Goal: Task Accomplishment & Management: Use online tool/utility

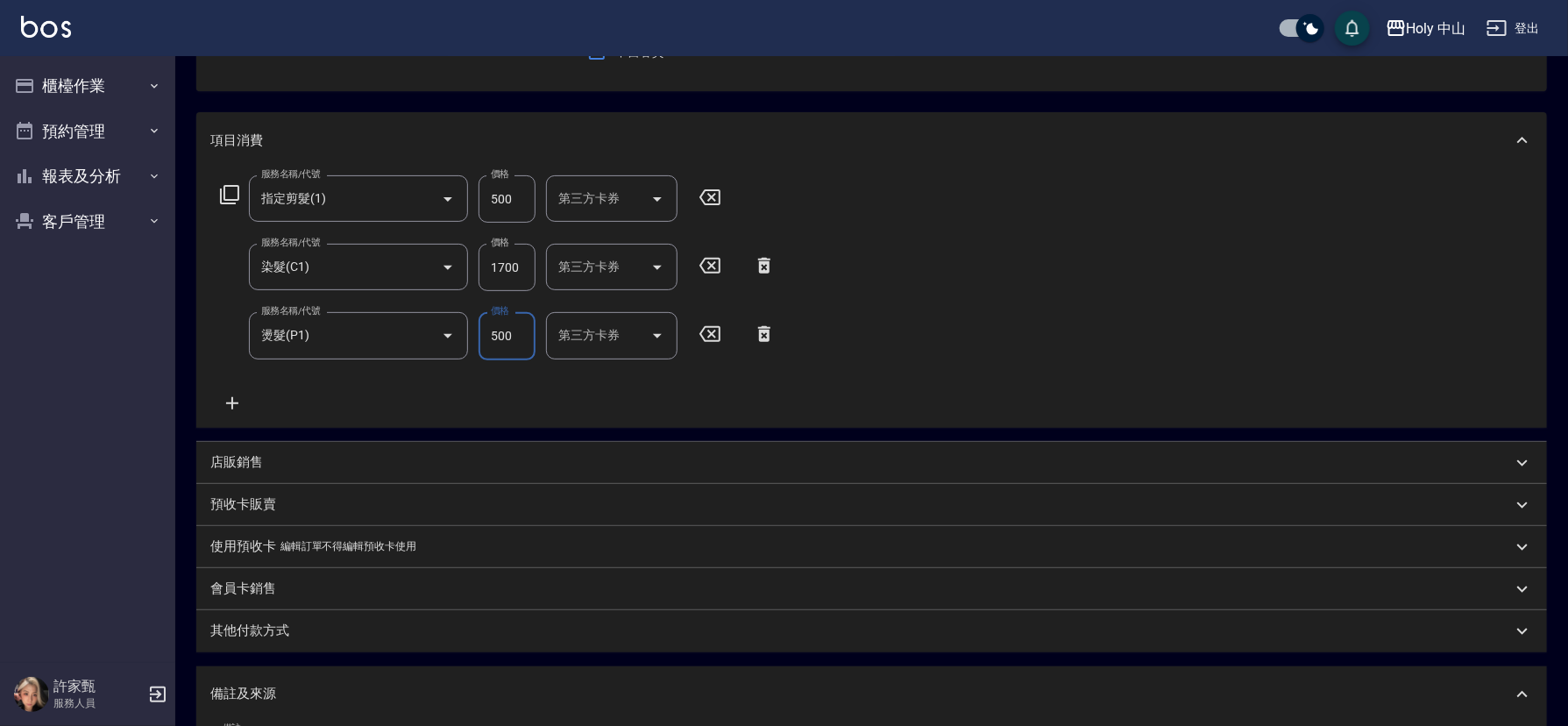
scroll to position [395, 0]
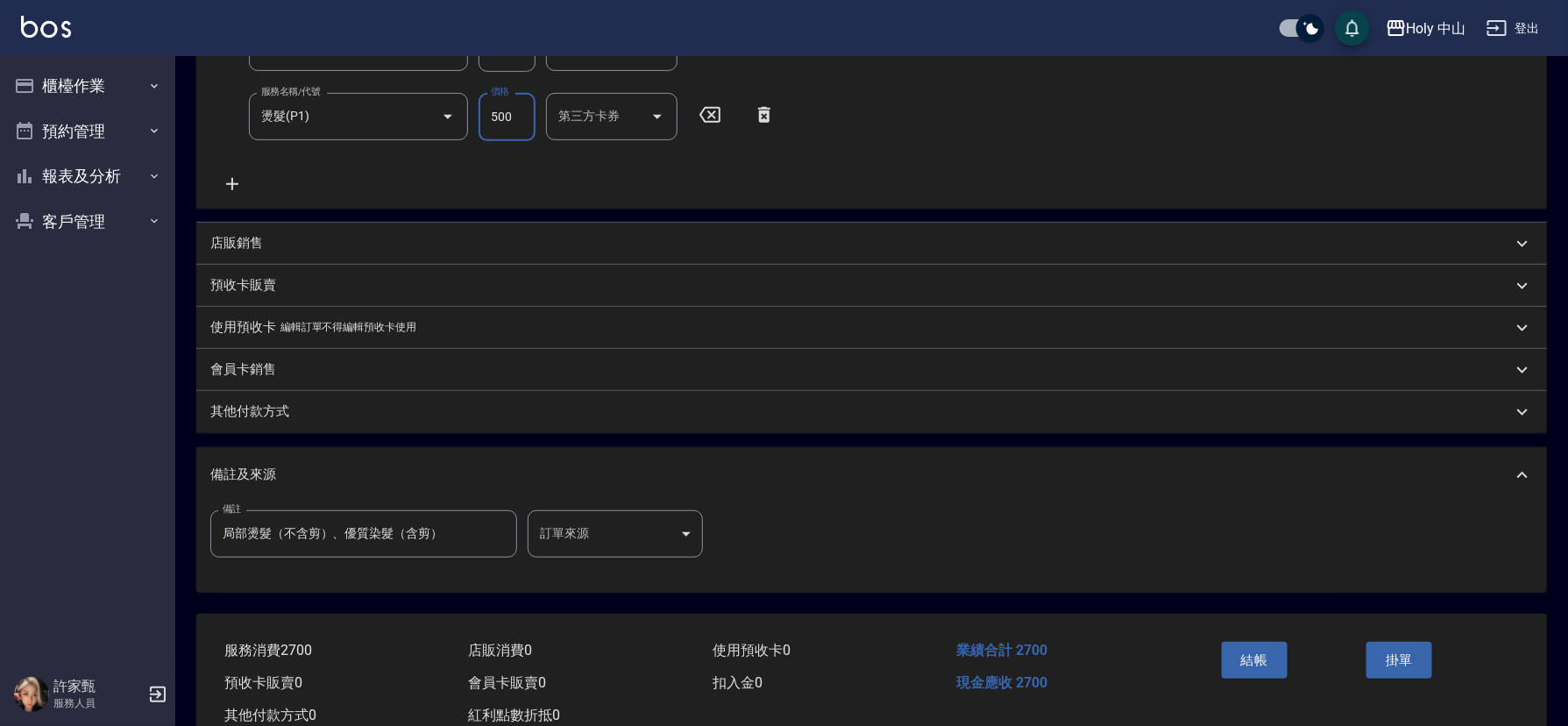
type input "500"
click at [652, 526] on body "Holy 中山 登出 櫃檯作業 打帳單 帳單列表 營業儀表板 現場電腦打卡 預約管理 預約管理 單日預約紀錄 單週預約紀錄 報表及分析 報表目錄 店家日報表 …" at bounding box center [784, 189] width 1568 height 1169
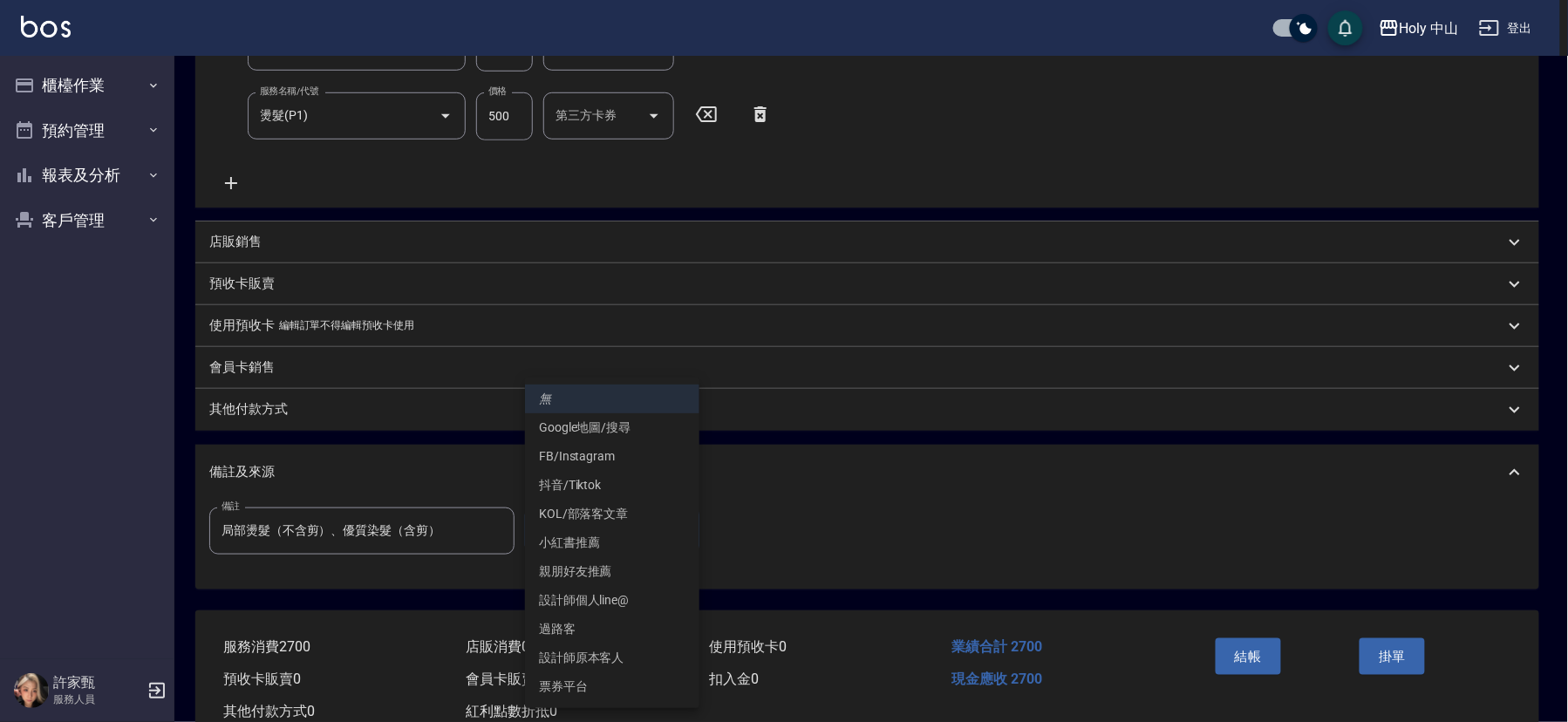
click at [593, 650] on li "設計師原本客人" at bounding box center [612, 658] width 175 height 29
type input "設計師原本客人"
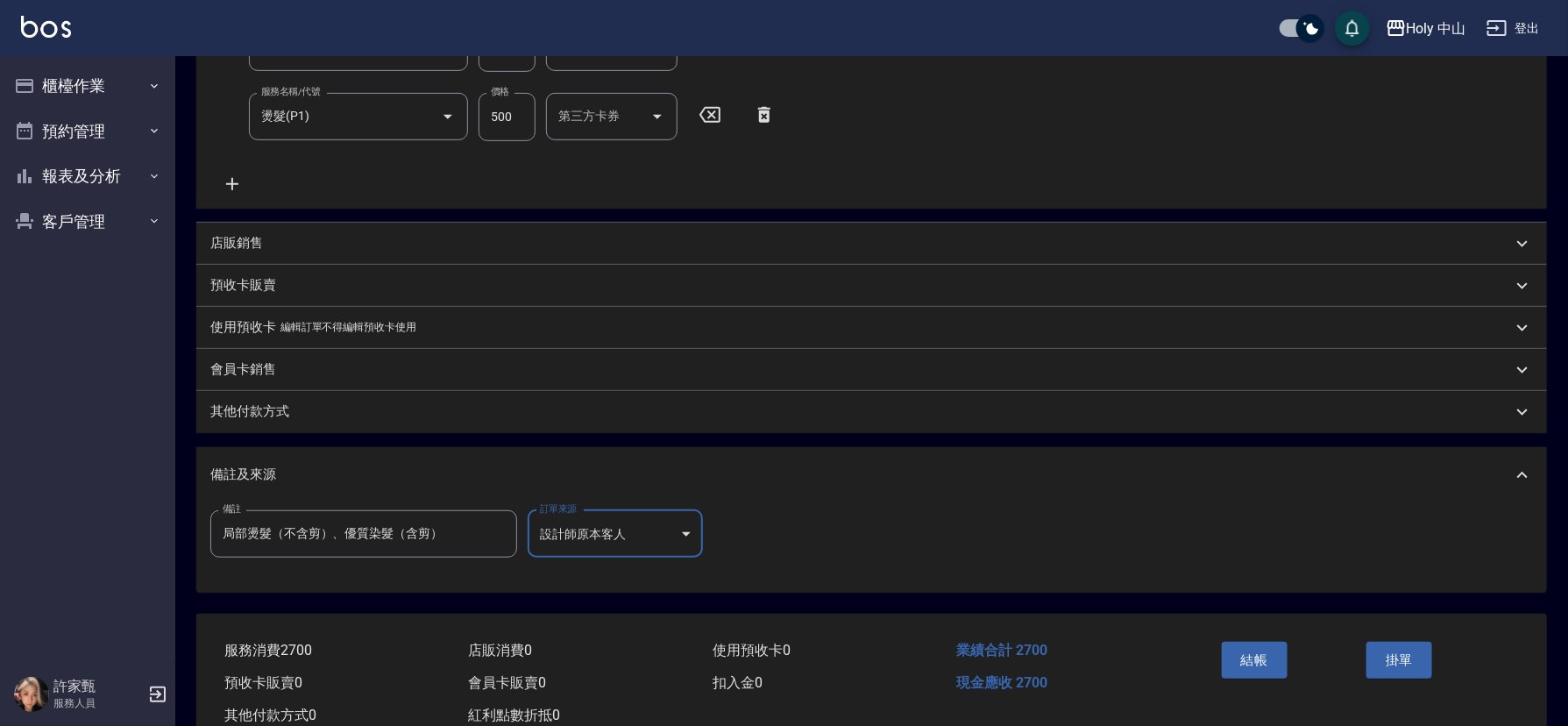
click at [465, 530] on input "局部燙髮（不含剪）、優質染髮（含剪）" at bounding box center [363, 533] width 307 height 47
type input "局"
click at [1265, 660] on button "結帳" at bounding box center [1255, 660] width 66 height 36
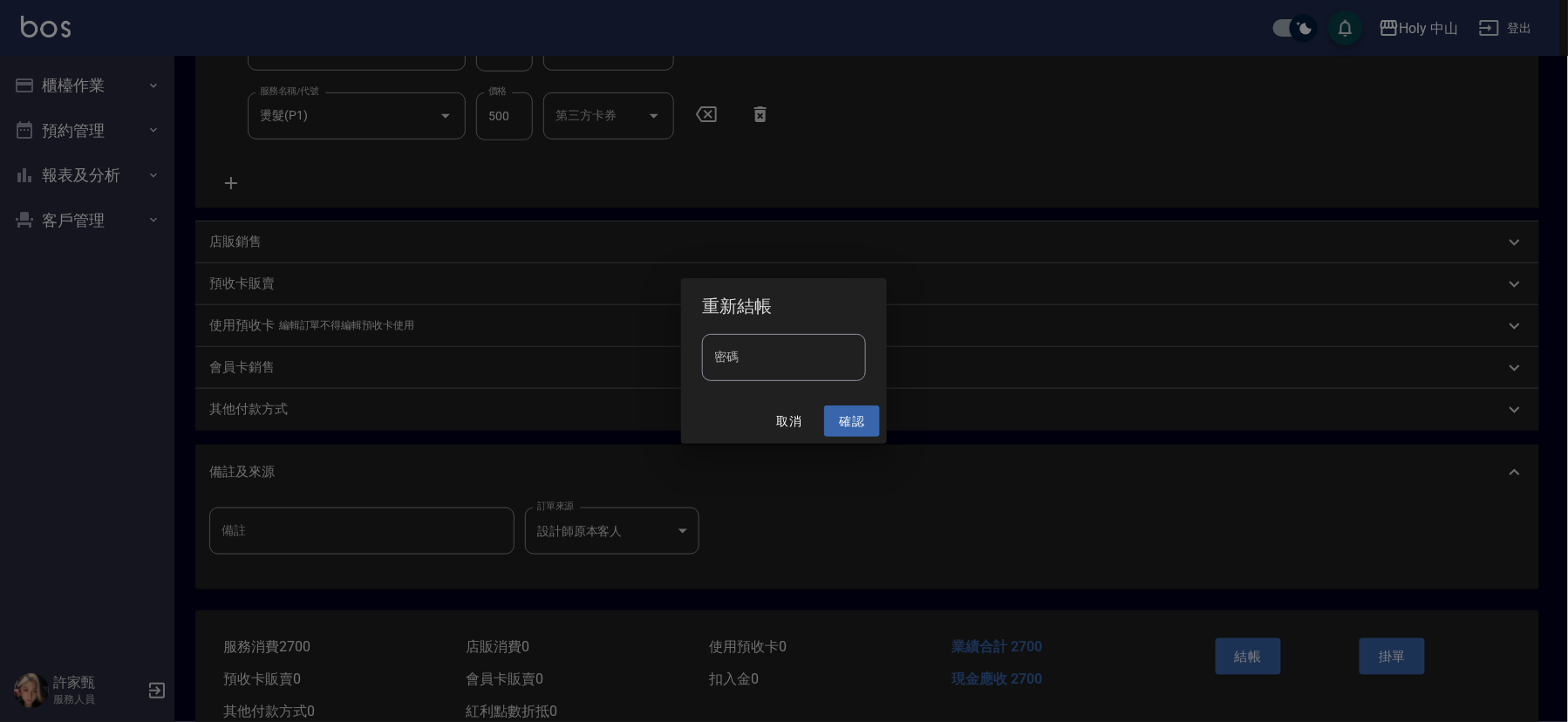
click at [838, 420] on button "確認" at bounding box center [852, 422] width 56 height 32
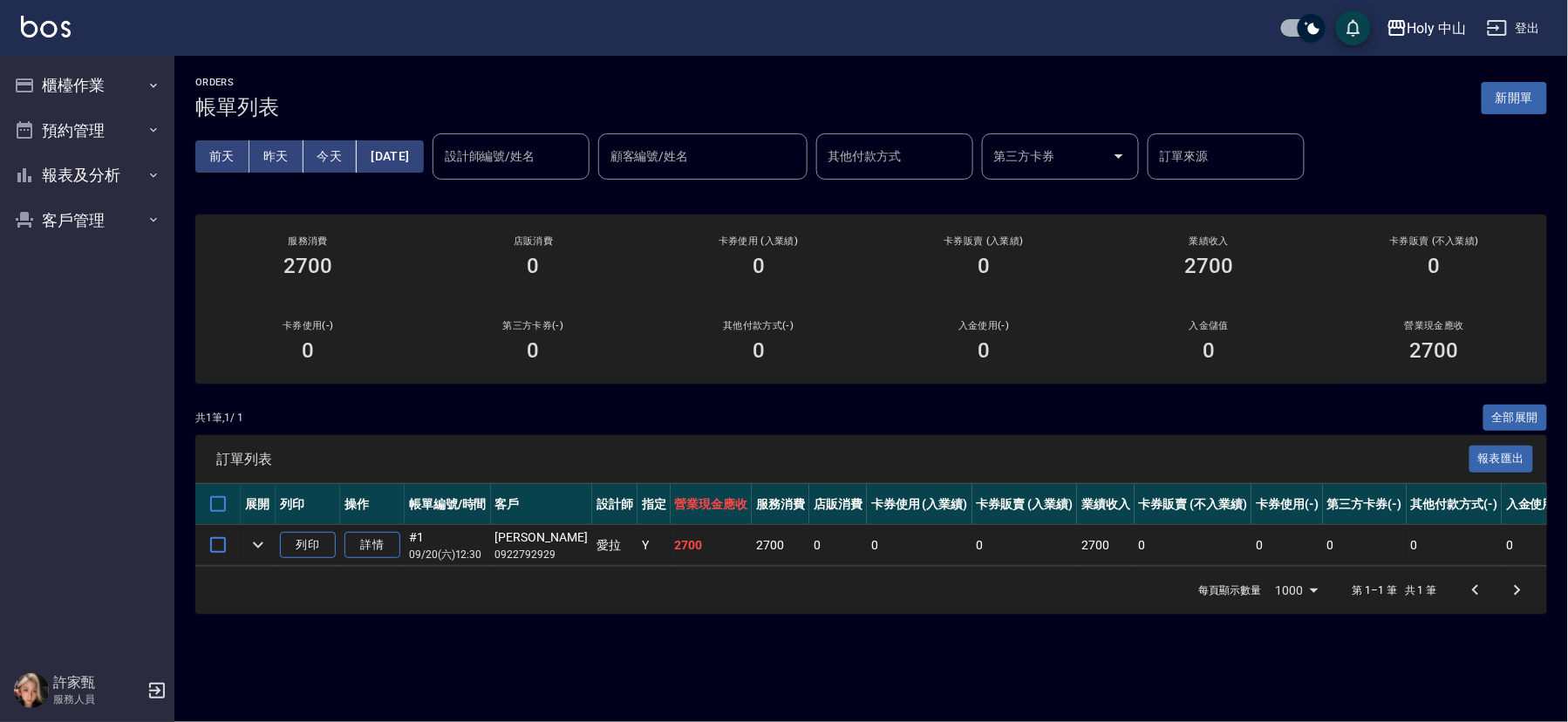
click at [395, 148] on button "[DATE]" at bounding box center [390, 156] width 67 height 32
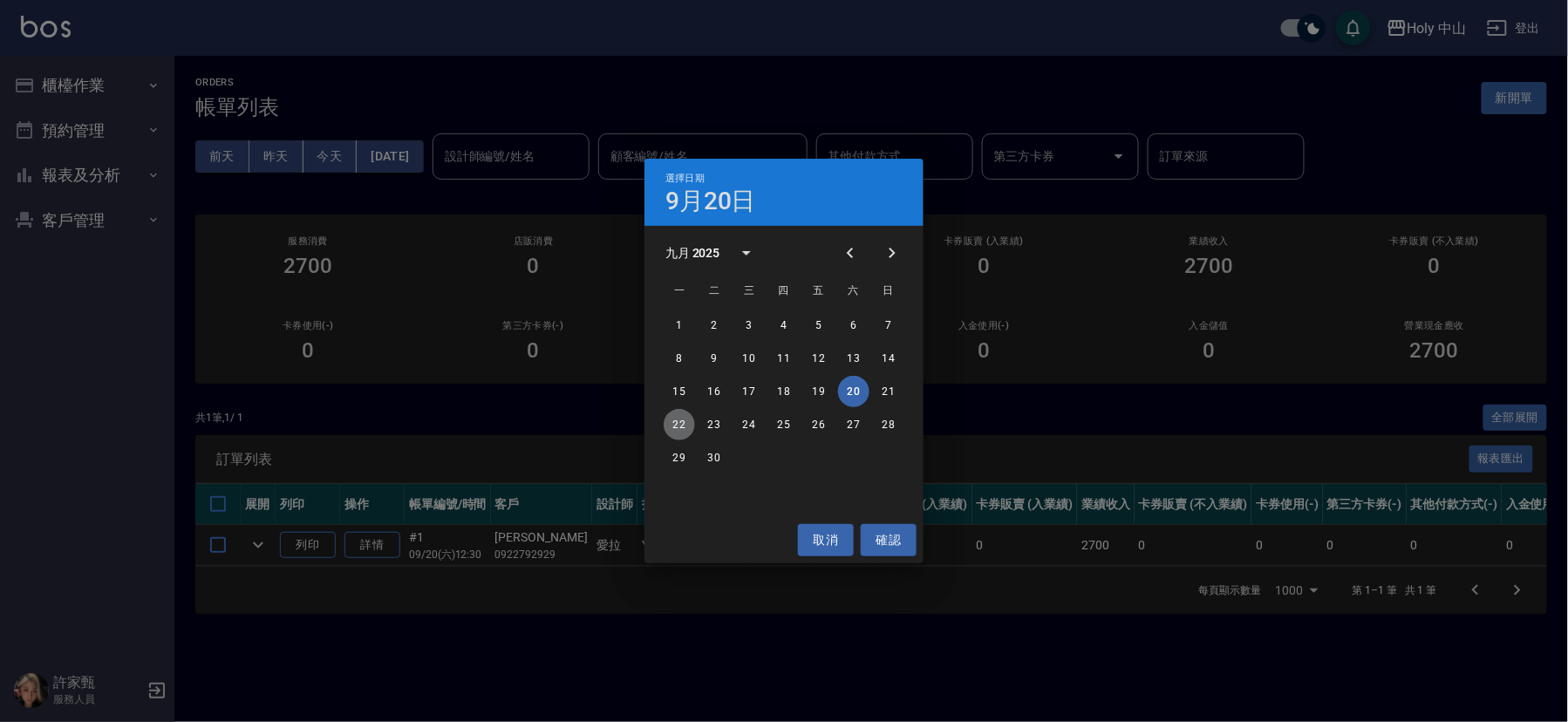
click at [670, 422] on button "22" at bounding box center [679, 424] width 31 height 31
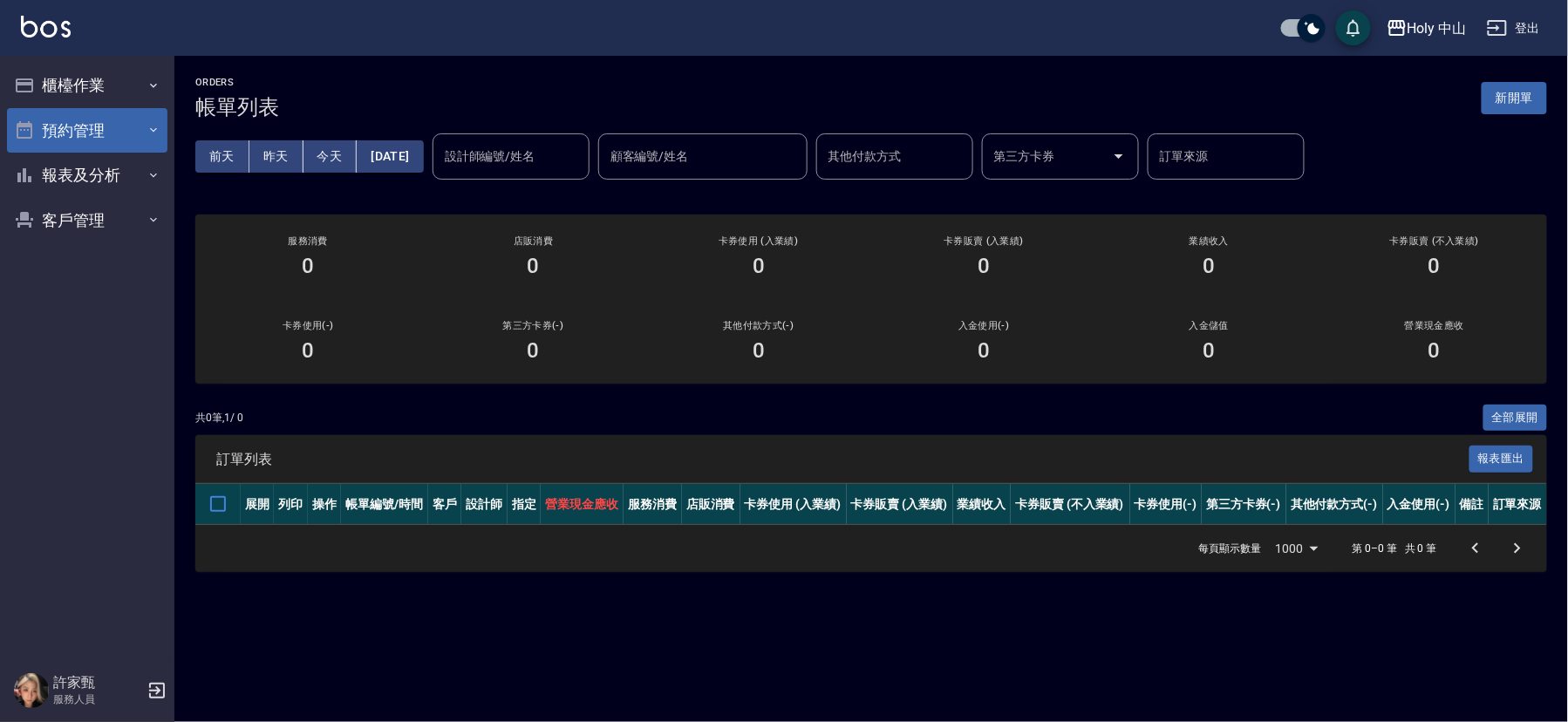
click at [122, 137] on button "預約管理" at bounding box center [87, 131] width 160 height 46
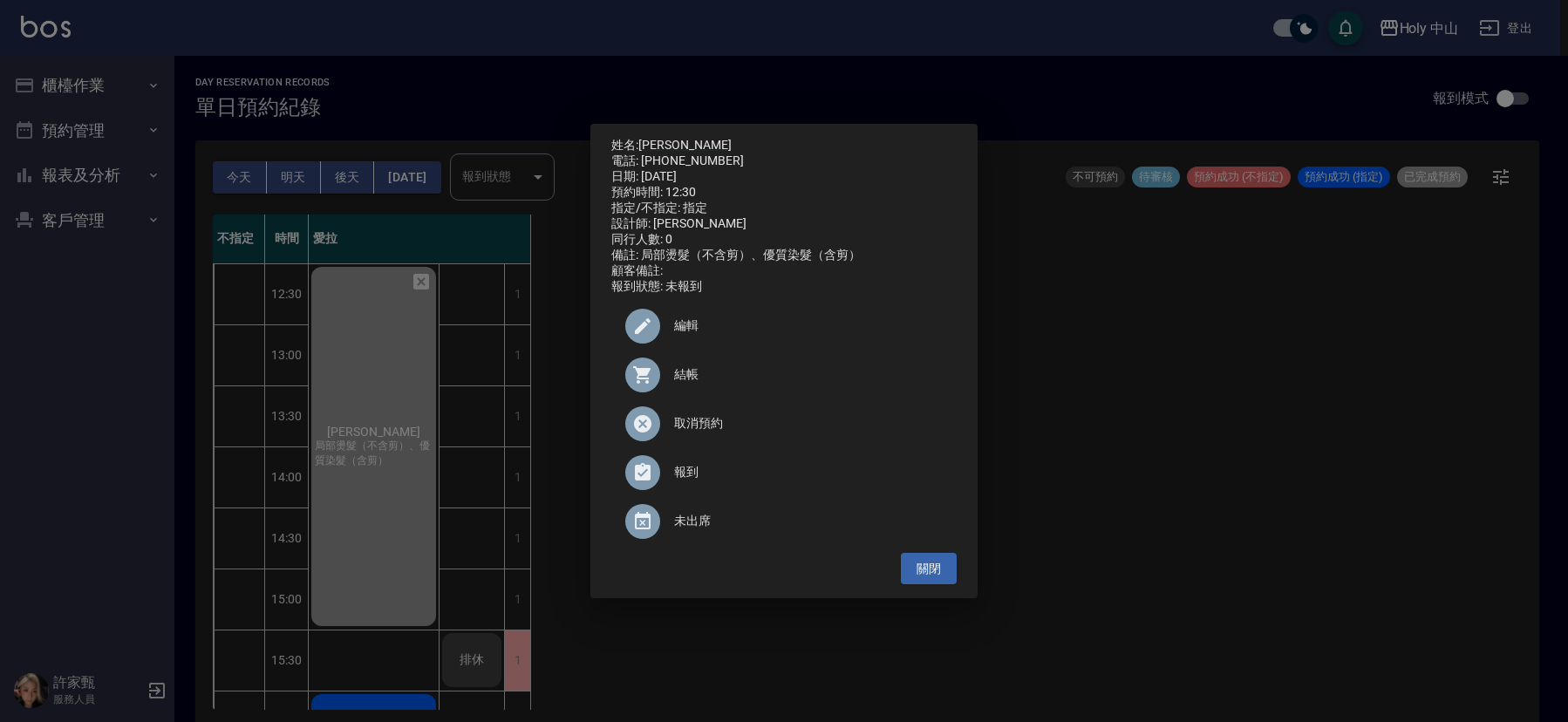
click at [1189, 483] on div "姓名: [PERSON_NAME] 電話: [PHONE_NUMBER] 日期: [DATE] 預約時間: 12:30 指定/不指定: 指定 設計師: 愛拉 …" at bounding box center [784, 361] width 1568 height 722
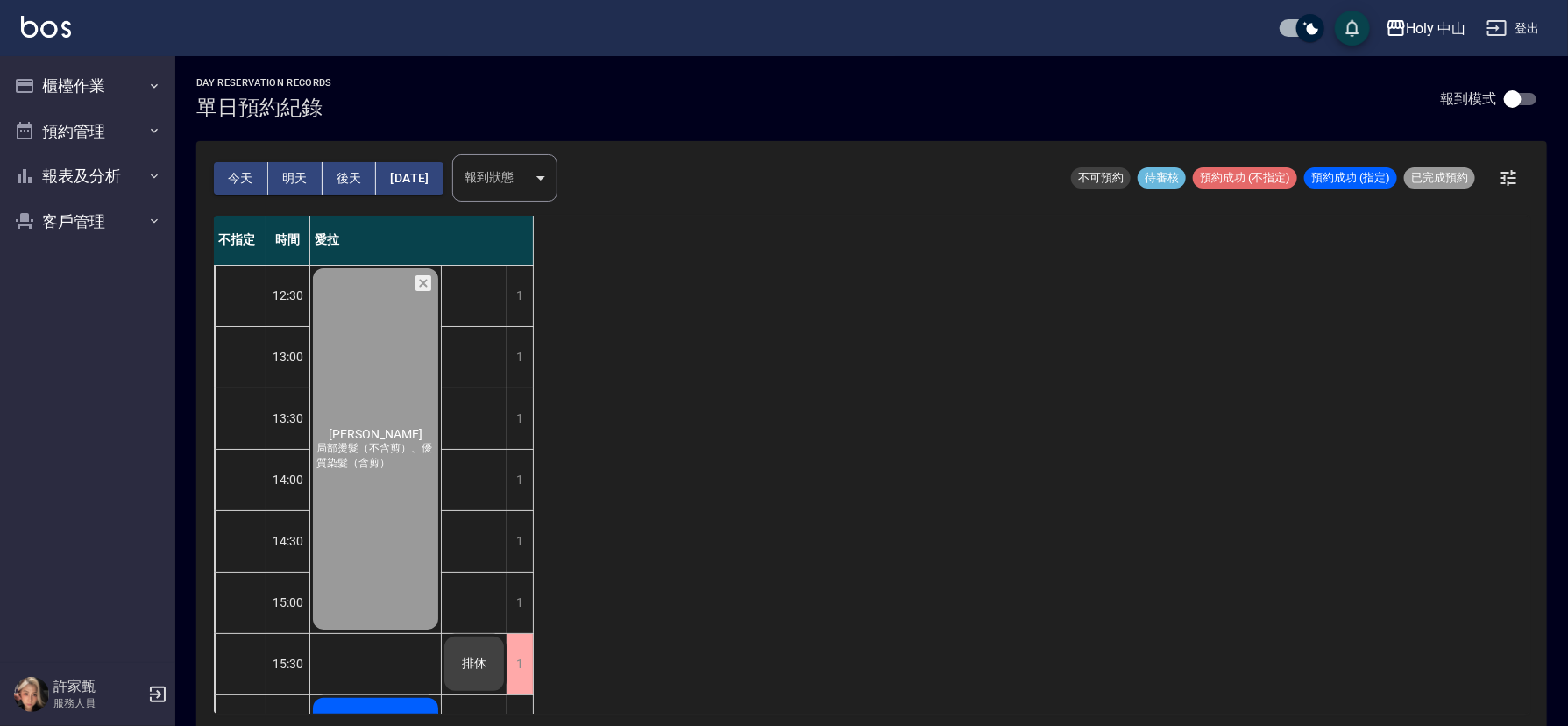
click at [443, 175] on button "[DATE]" at bounding box center [409, 178] width 67 height 33
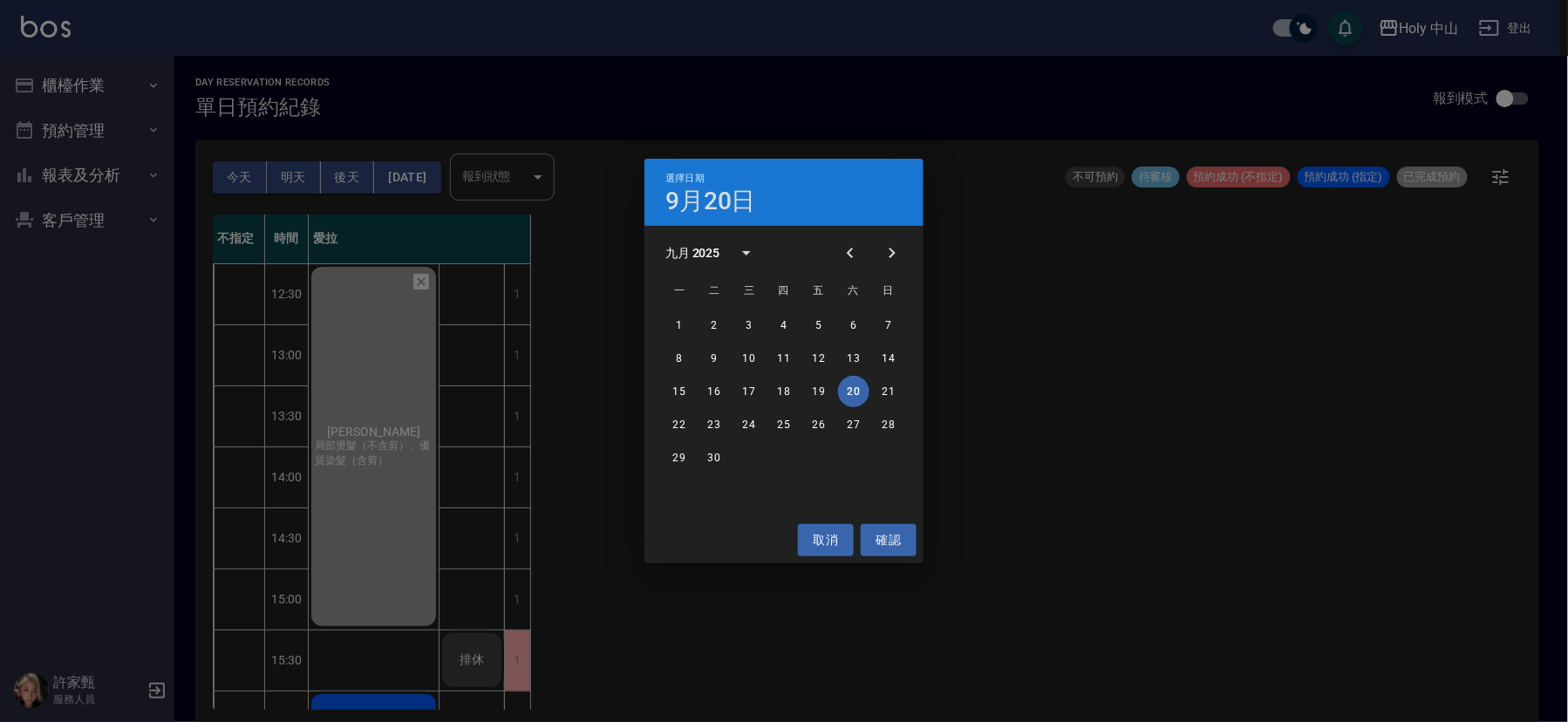
click at [346, 177] on div "選擇日期 [DATE] 九月 2025 一 二 三 四 五 六 日 1 2 3 4 5 6 7 8 9 10 11 12 13 14 15 16 17 18 …" at bounding box center [784, 361] width 1568 height 722
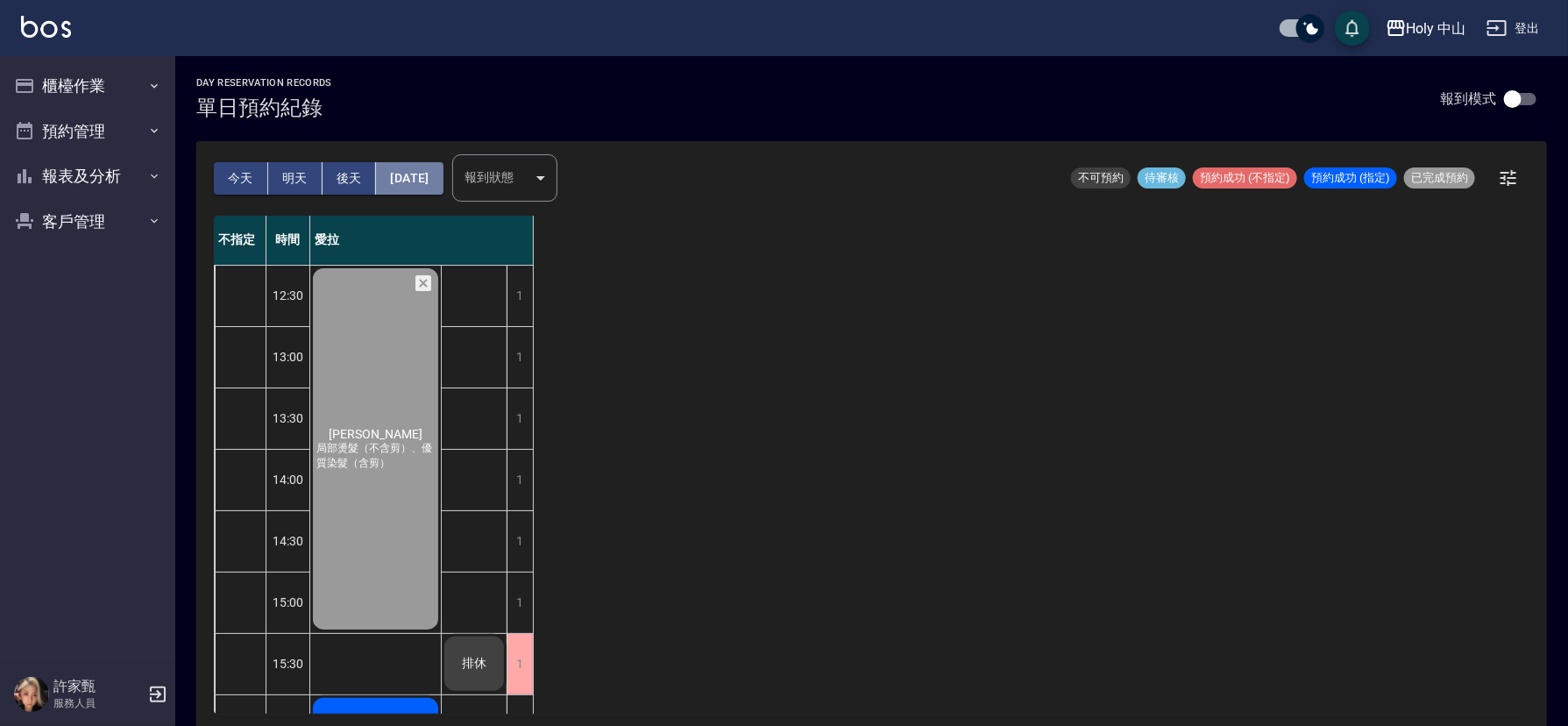
click at [427, 174] on button "[DATE]" at bounding box center [409, 178] width 67 height 33
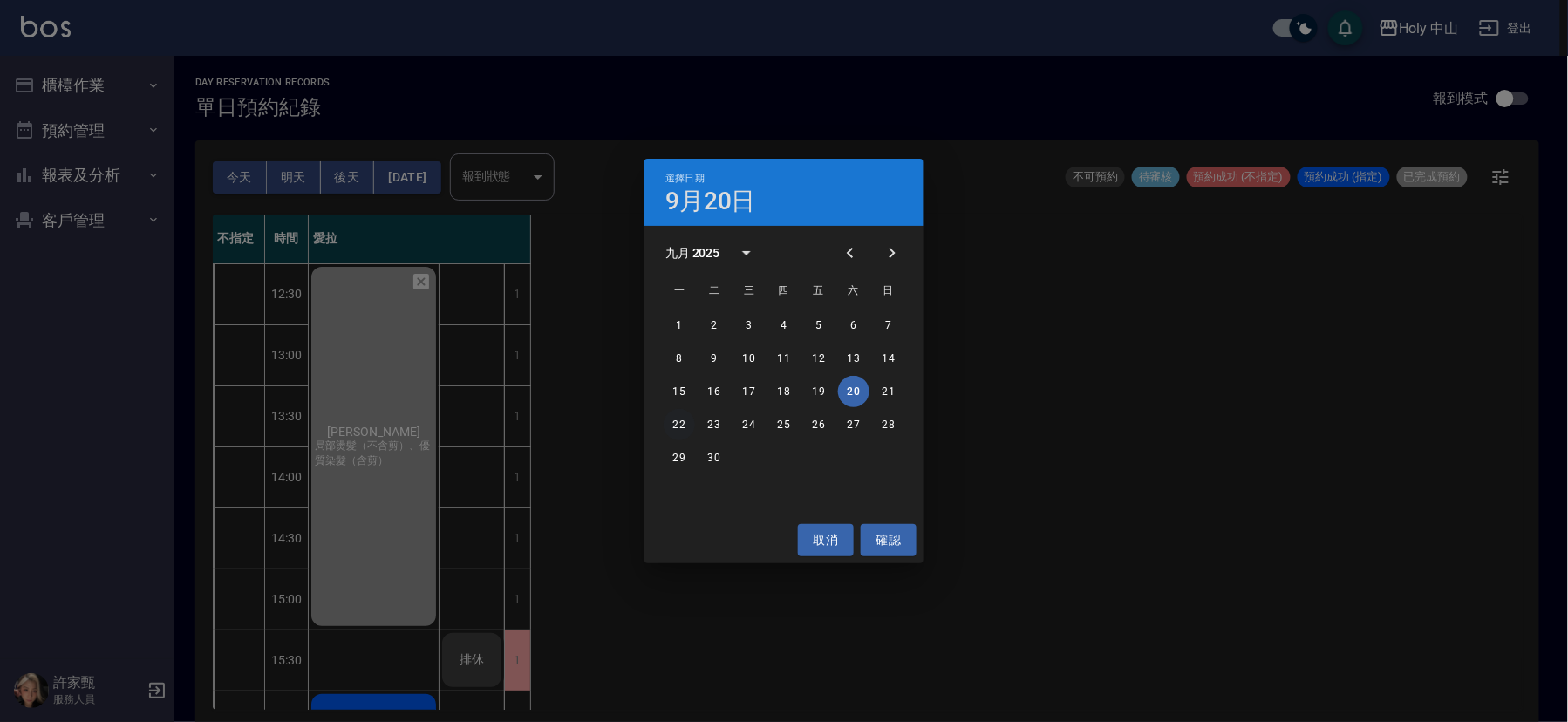
click at [685, 422] on button "22" at bounding box center [679, 424] width 31 height 31
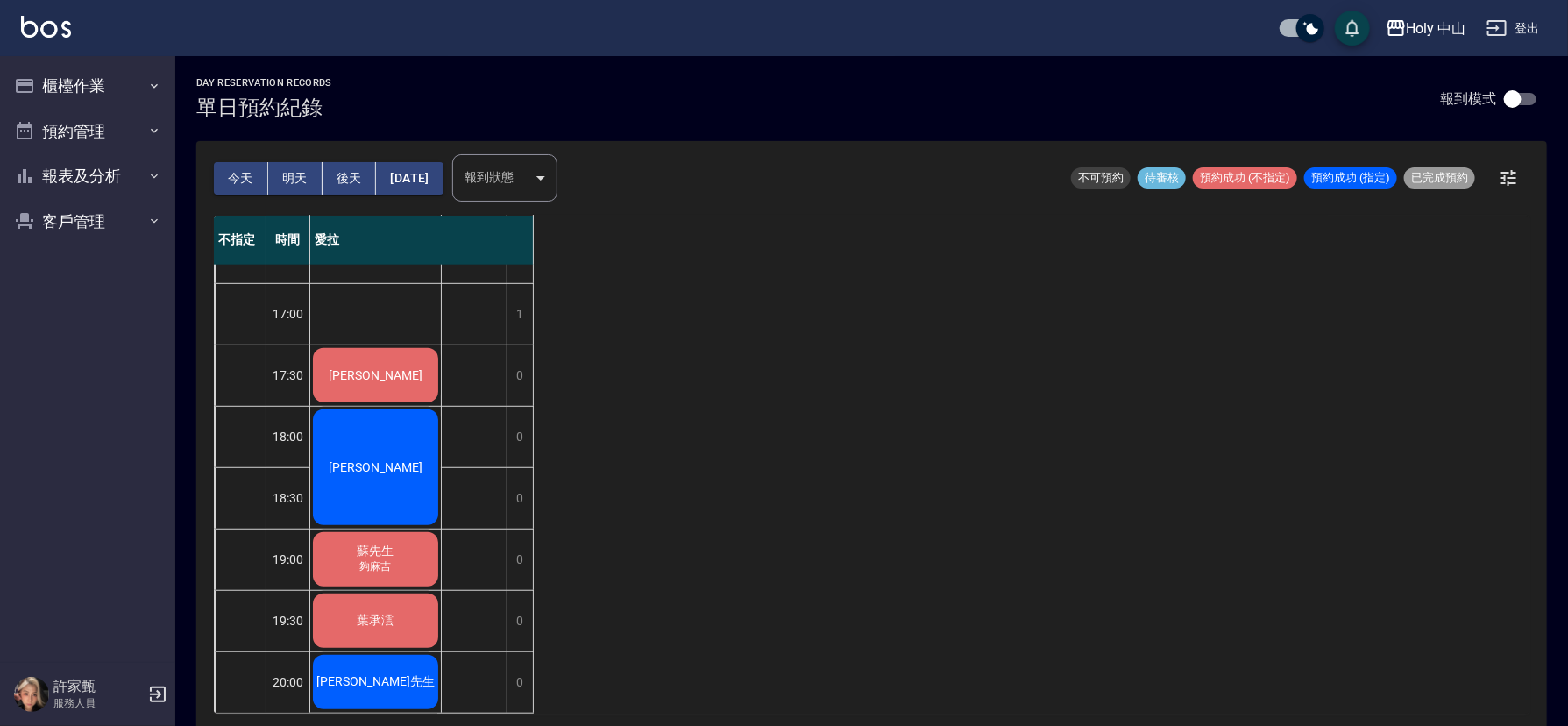
scroll to position [158, 0]
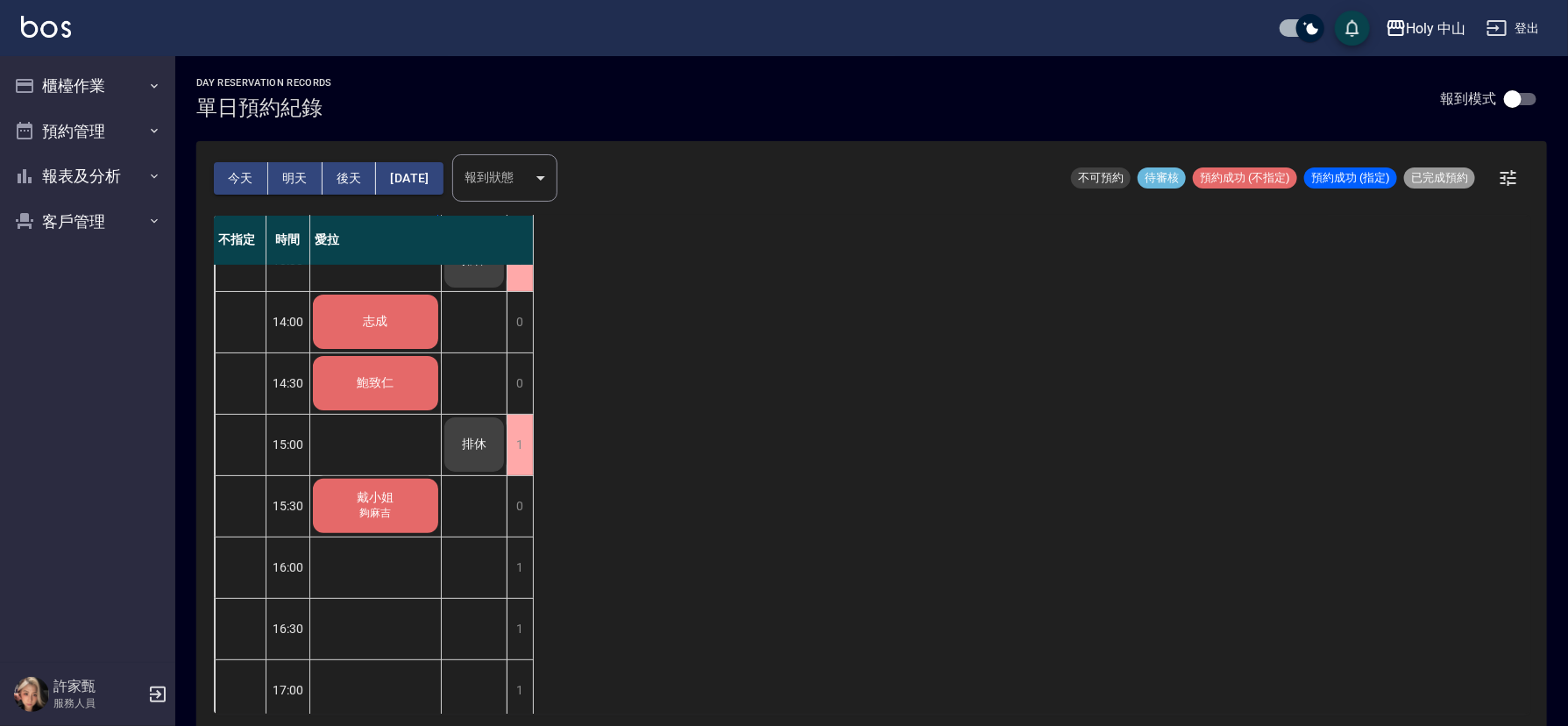
click at [431, 175] on button "[DATE]" at bounding box center [409, 178] width 67 height 33
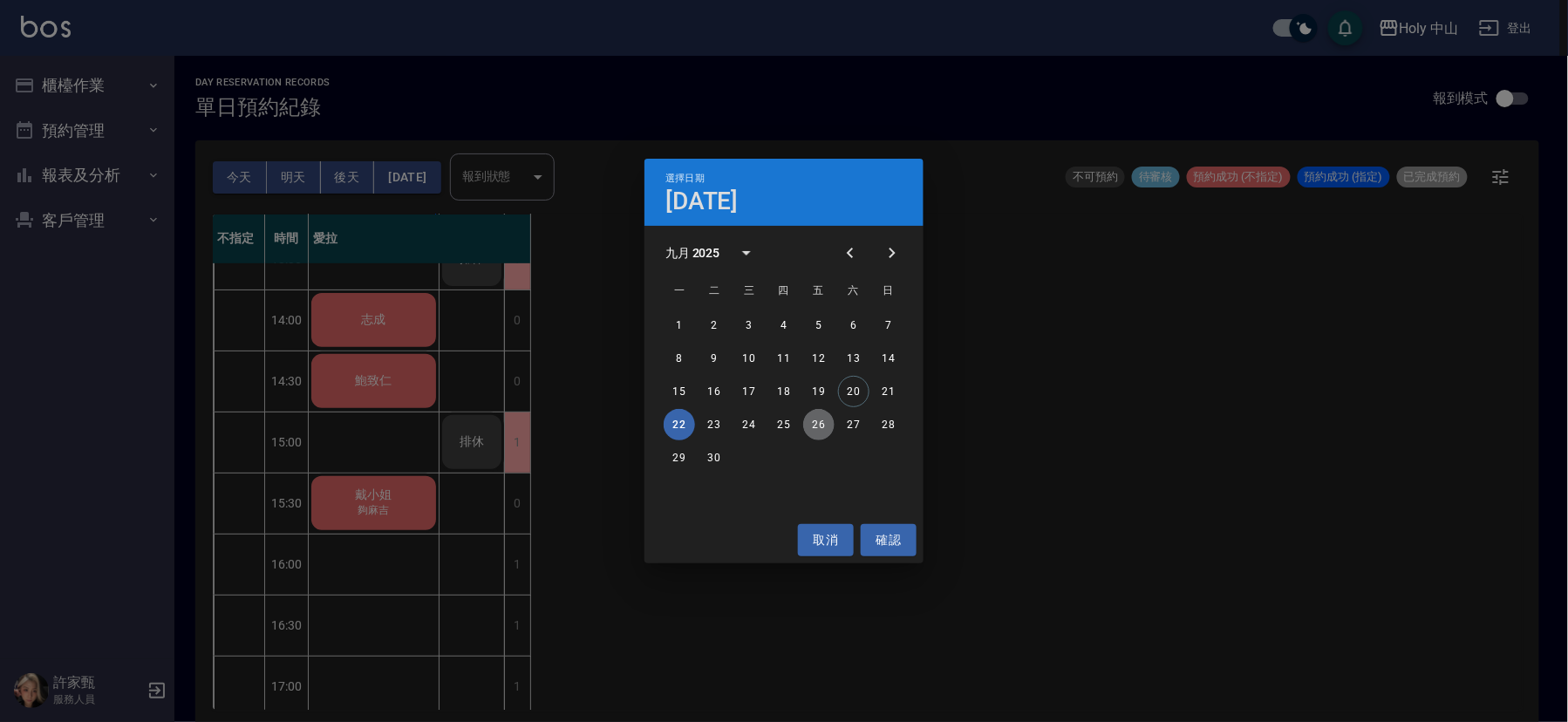
click at [815, 424] on button "26" at bounding box center [818, 424] width 31 height 31
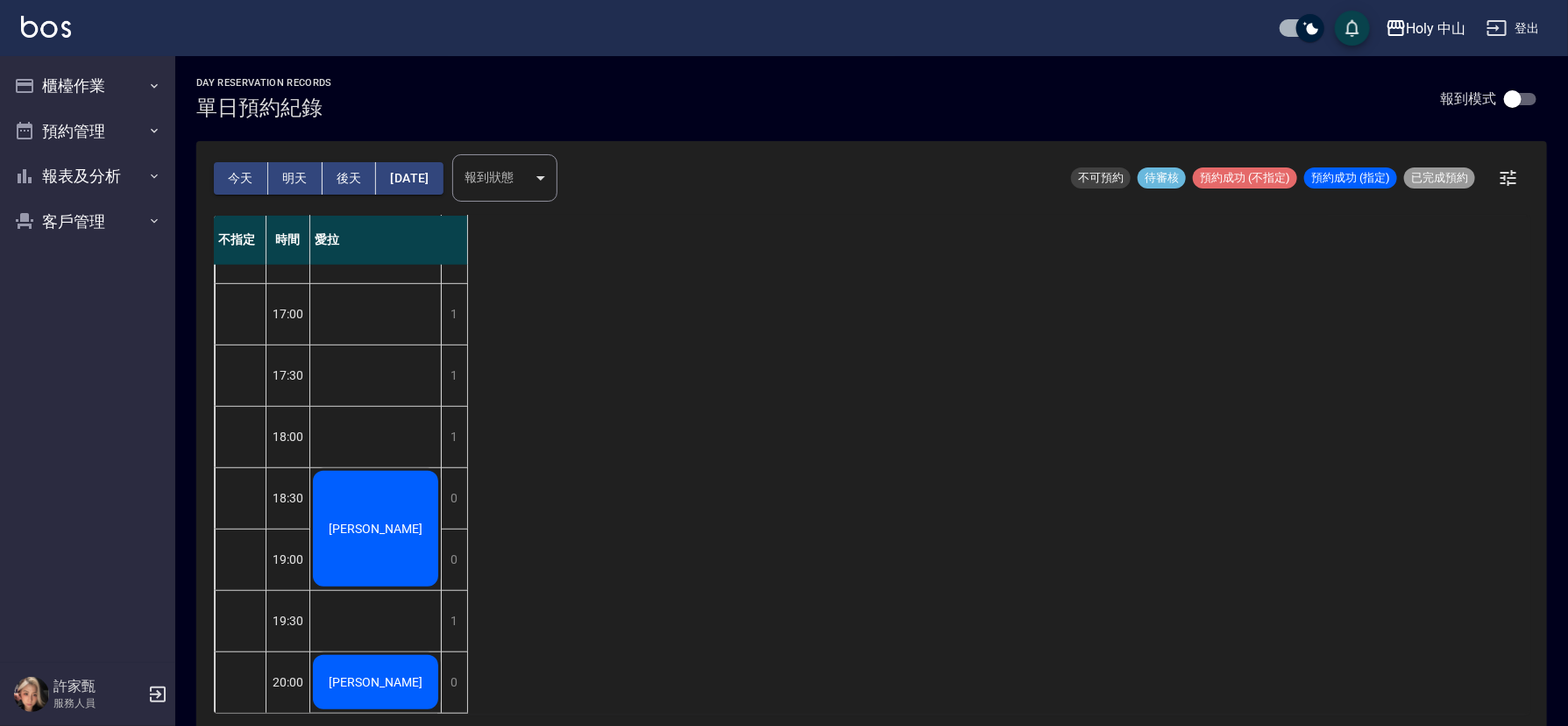
scroll to position [5, 0]
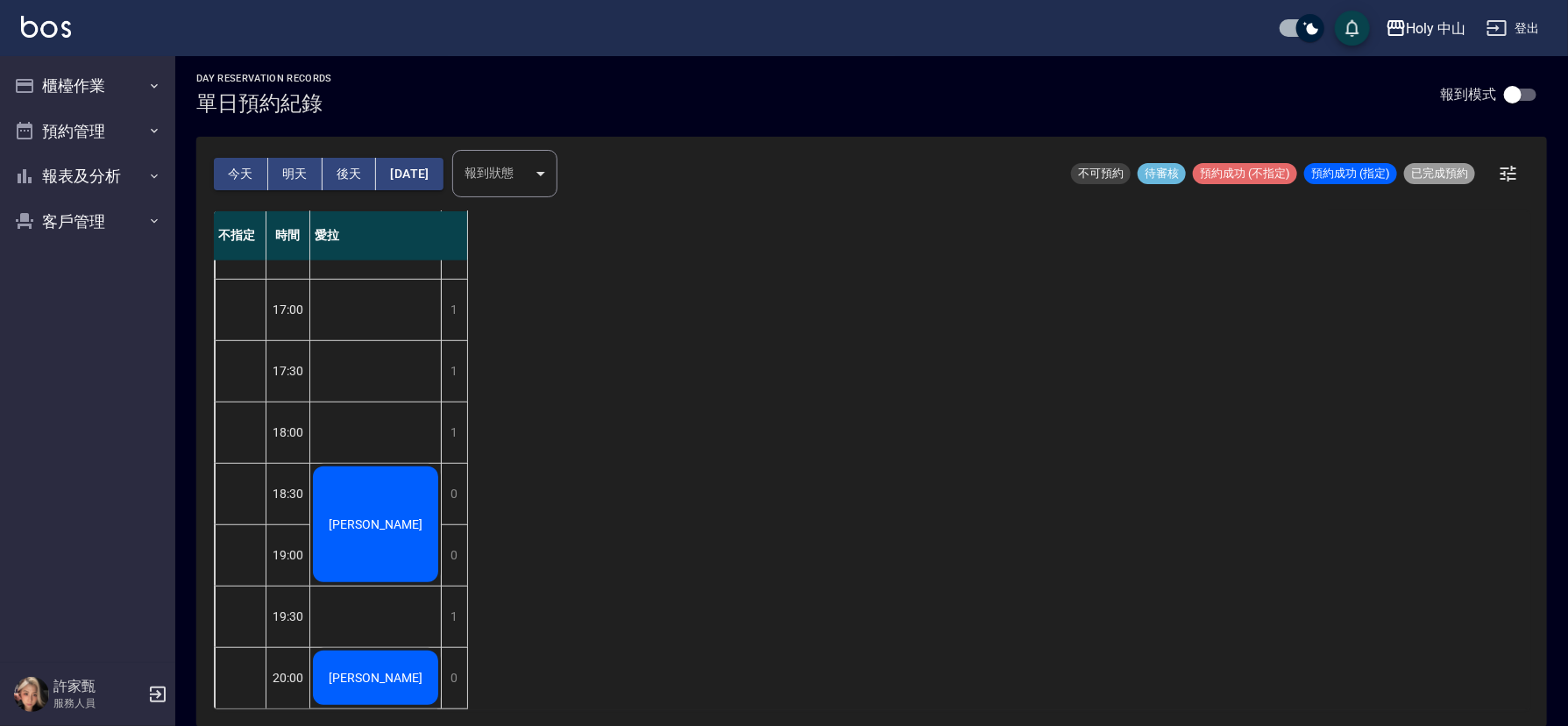
click at [229, 176] on button "今天" at bounding box center [241, 175] width 55 height 33
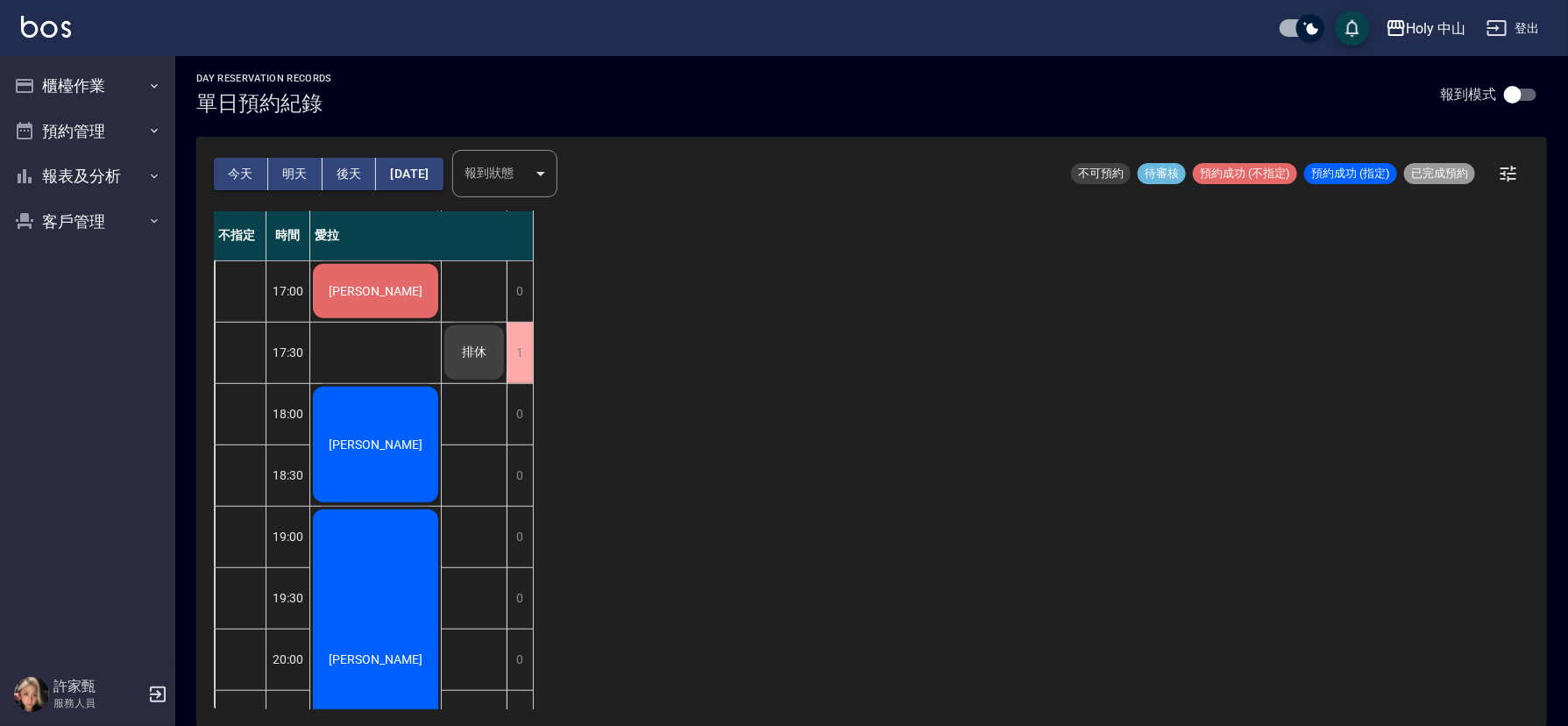
click at [294, 179] on button "明天" at bounding box center [295, 175] width 55 height 33
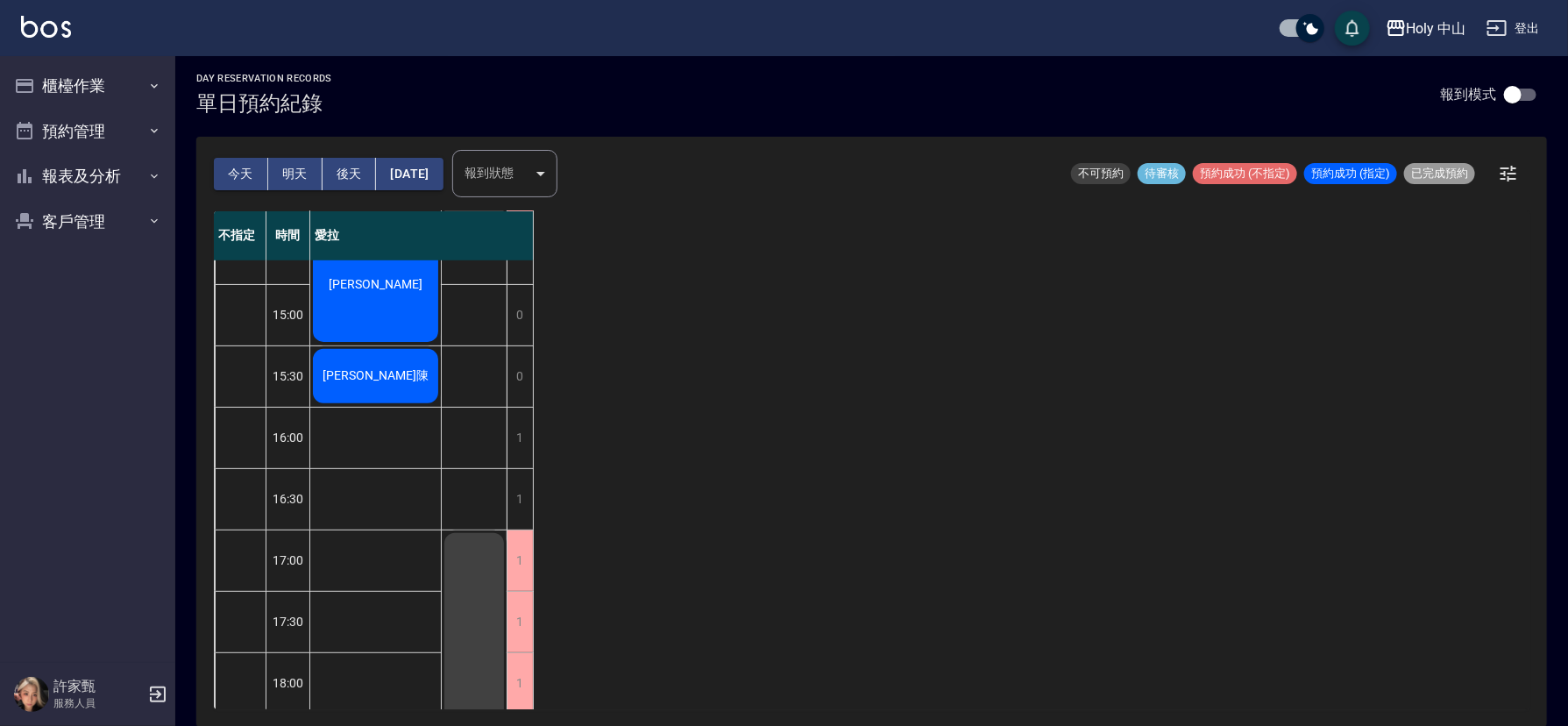
scroll to position [290, 0]
click at [877, 379] on div "不指定 時間 愛拉 12:30 13:00 13:30 14:00 14:30 15:00 15:30 16:00 16:30 17:00 17:30 18:…" at bounding box center [871, 459] width 1316 height 498
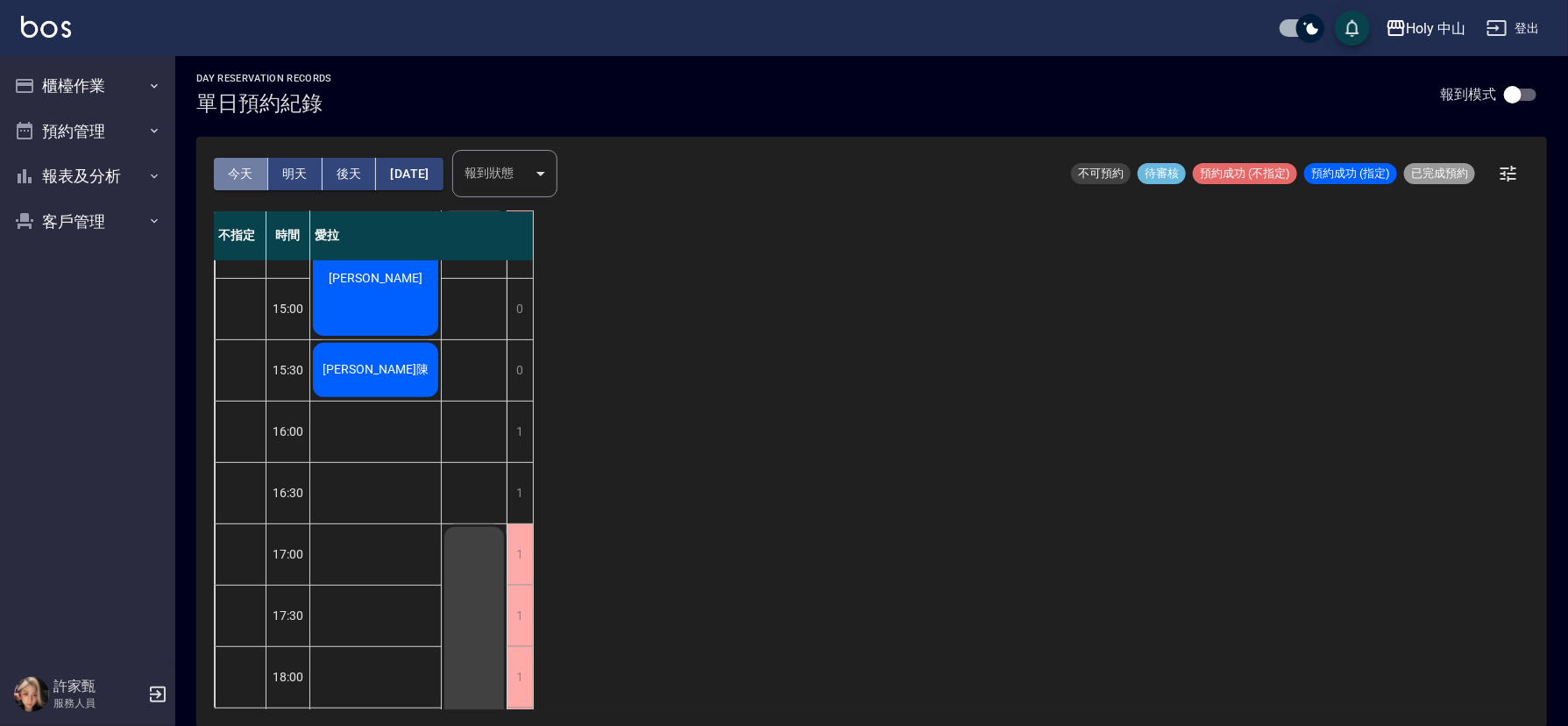
click at [241, 182] on button "今天" at bounding box center [241, 175] width 55 height 33
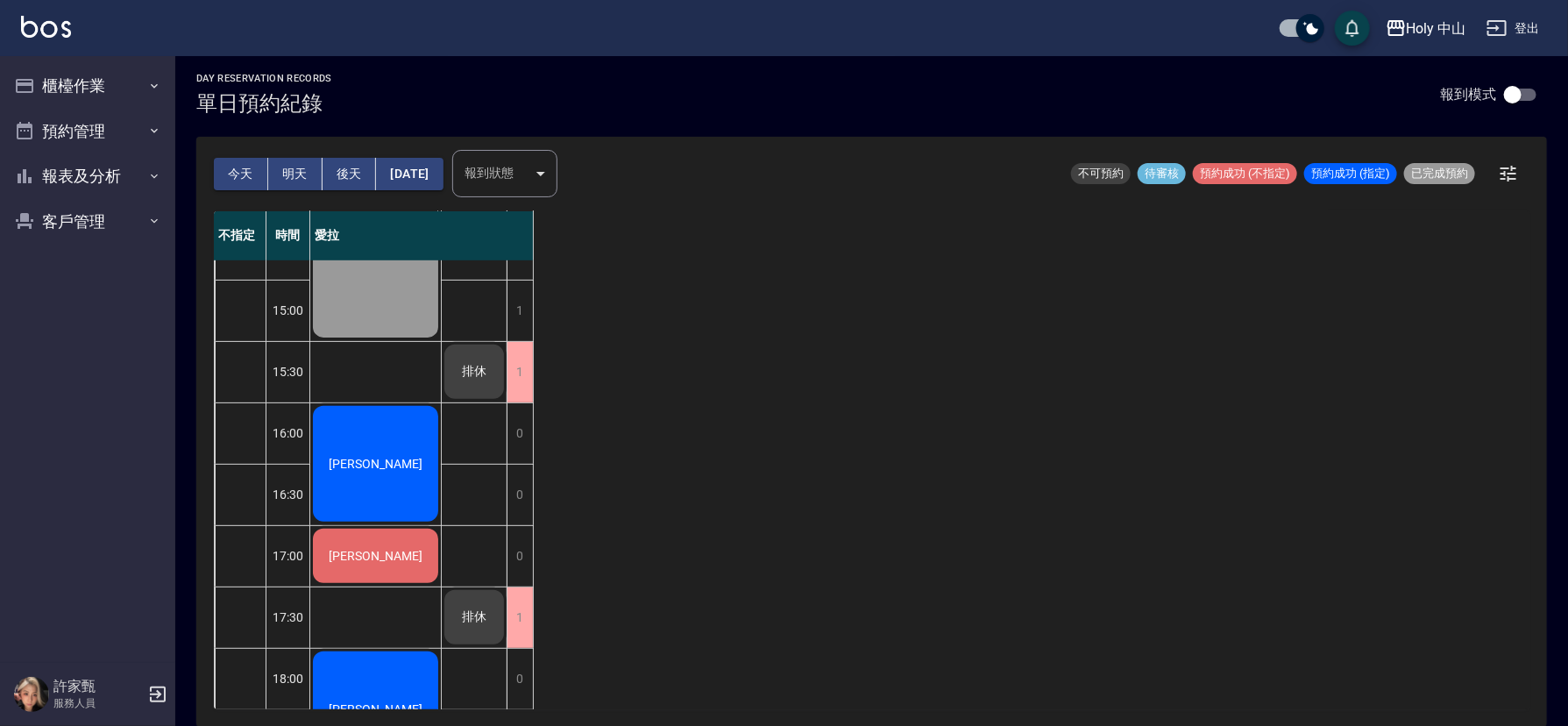
scroll to position [290, 0]
